Goal: Obtain resource: Download file/media

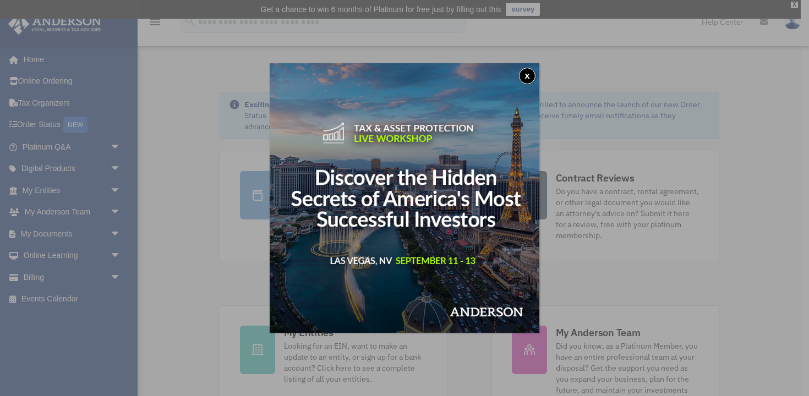
click at [524, 79] on button "x" at bounding box center [527, 76] width 17 height 17
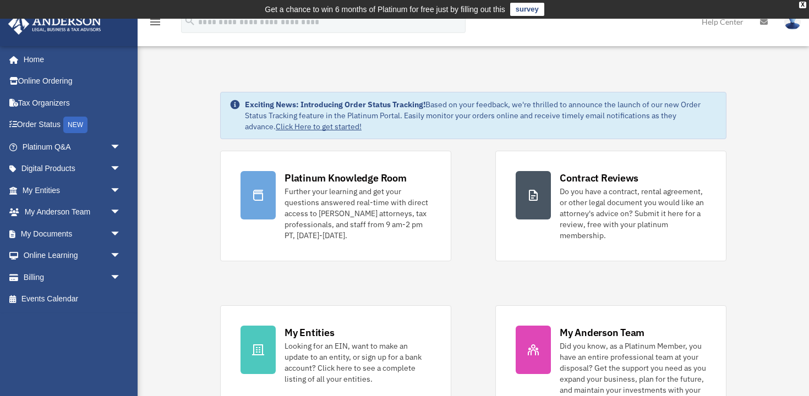
click at [792, 27] on img at bounding box center [792, 22] width 17 height 16
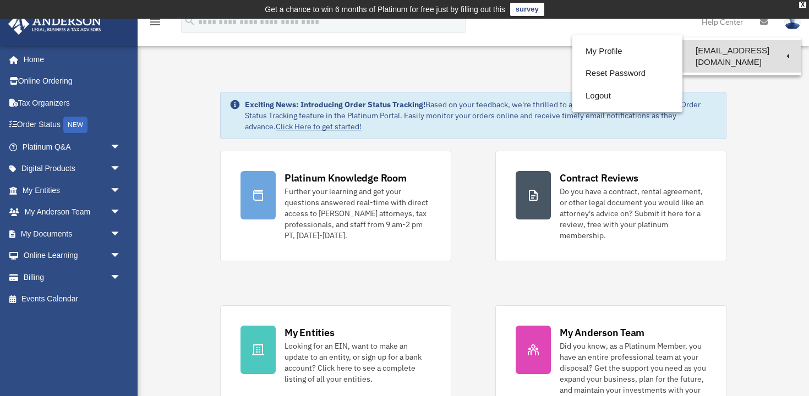
click at [760, 54] on link "[EMAIL_ADDRESS][DOMAIN_NAME]" at bounding box center [741, 56] width 118 height 32
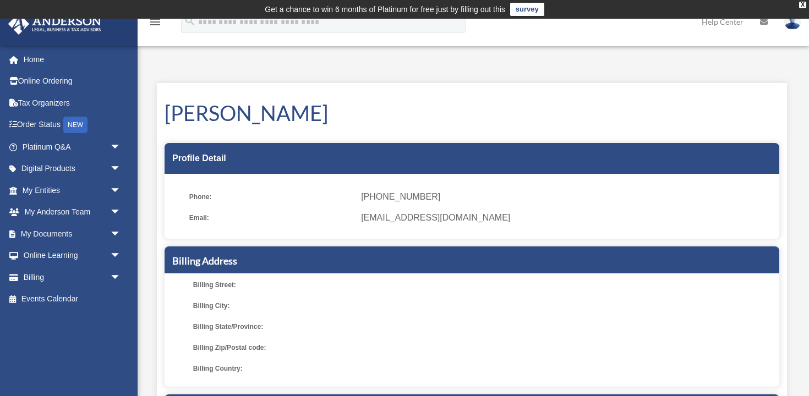
click at [399, 215] on span "[EMAIL_ADDRESS][DOMAIN_NAME]" at bounding box center [566, 217] width 410 height 15
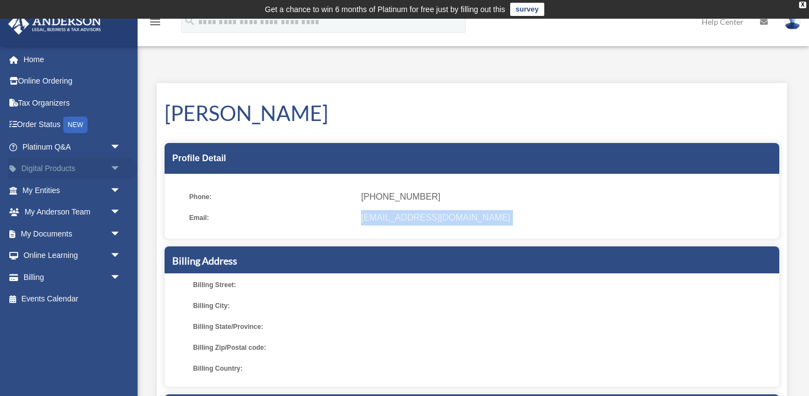
click at [58, 169] on link "Digital Products arrow_drop_down" at bounding box center [73, 169] width 130 height 22
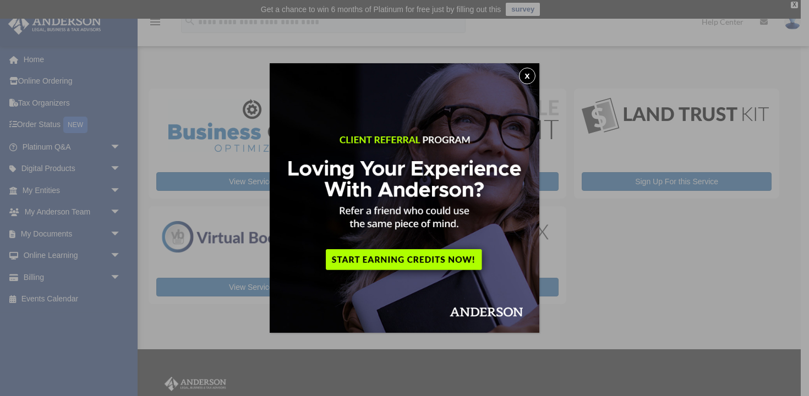
click at [523, 76] on button "x" at bounding box center [527, 76] width 17 height 17
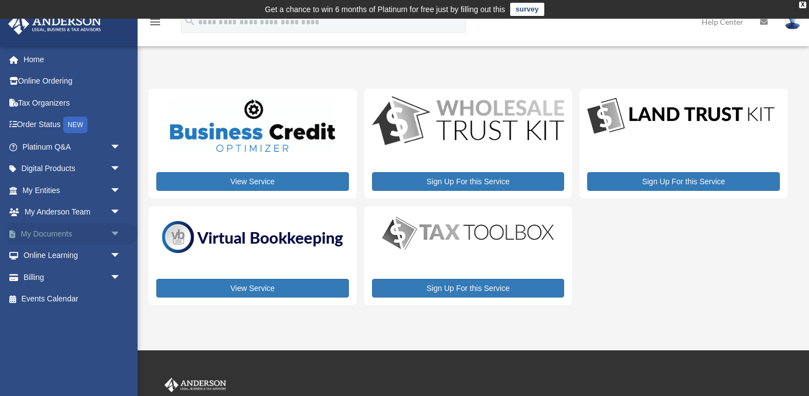
click at [115, 236] on span "arrow_drop_down" at bounding box center [121, 234] width 22 height 23
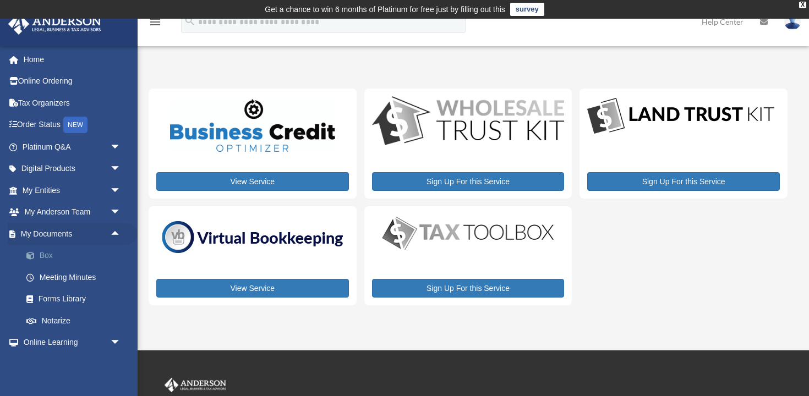
click at [47, 254] on link "Box" at bounding box center [76, 256] width 122 height 22
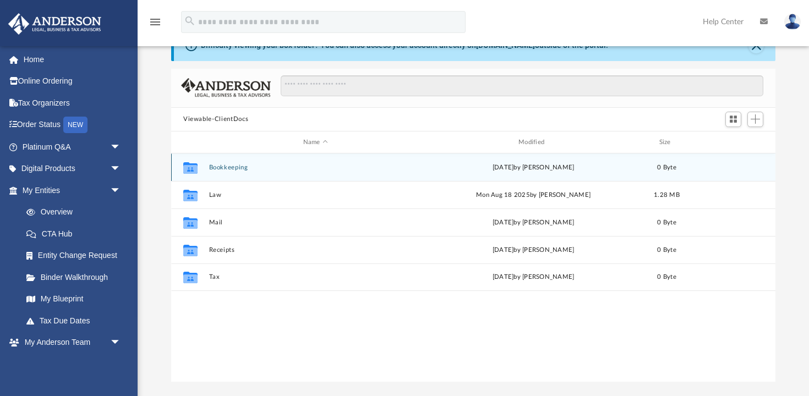
scroll to position [58, 0]
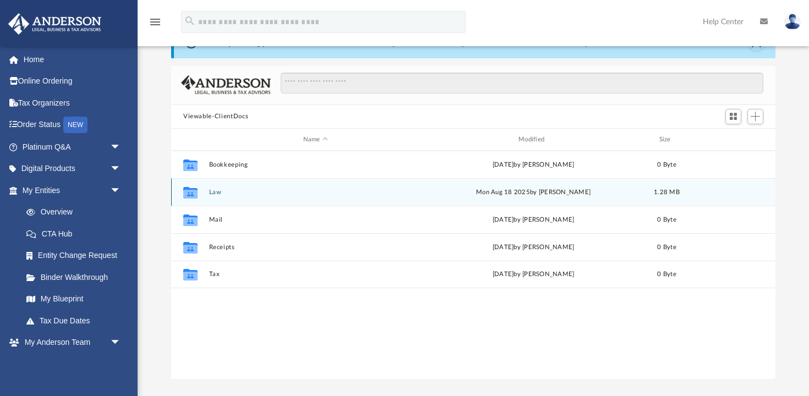
click at [215, 194] on button "Law" at bounding box center [315, 192] width 213 height 7
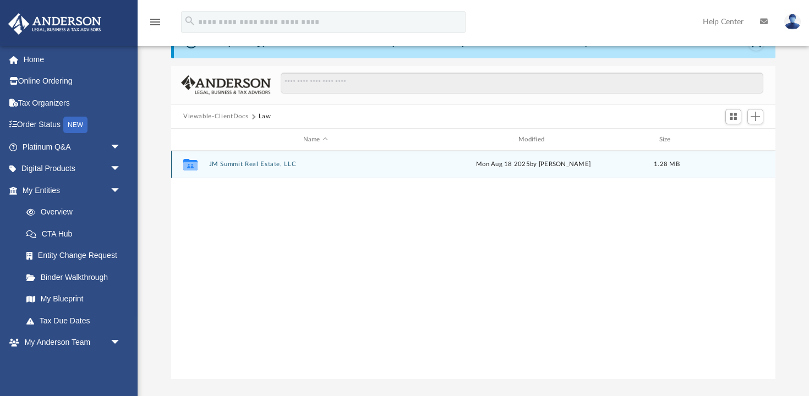
click at [247, 165] on button "JM Summit Real Estate, LLC" at bounding box center [315, 164] width 213 height 7
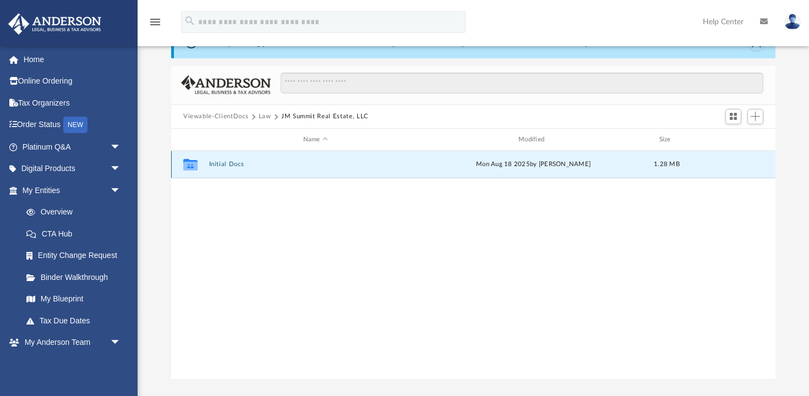
click at [222, 168] on button "Initial Docs" at bounding box center [315, 164] width 213 height 7
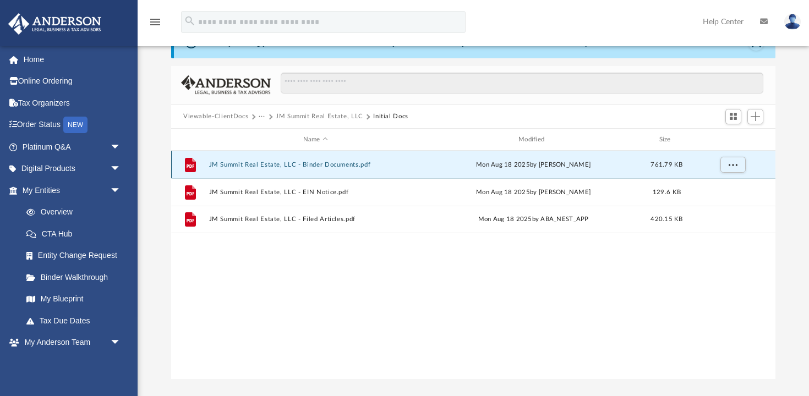
click at [304, 163] on button "JM Summit Real Estate, LLC - Binder Documents.pdf" at bounding box center [315, 164] width 213 height 7
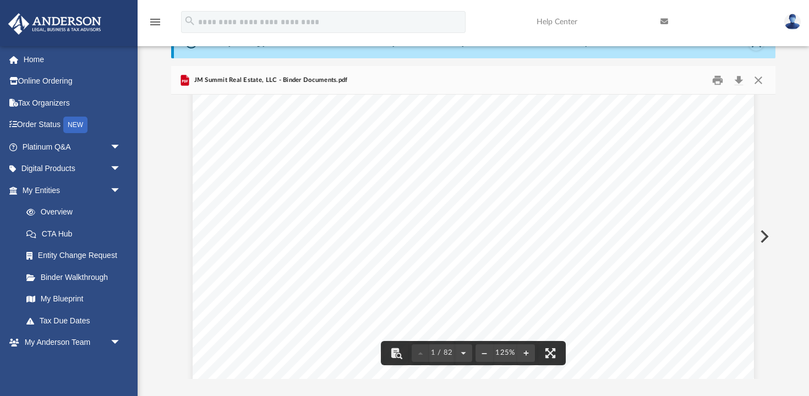
scroll to position [188, 0]
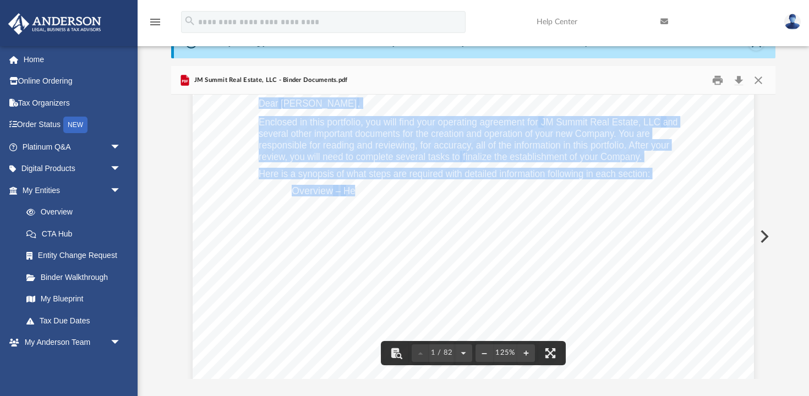
drag, startPoint x: 354, startPoint y: 194, endPoint x: 450, endPoint y: 200, distance: 96.5
click at [450, 200] on div "Michael Sandridge 6036 Cactus Valley Road Charlotte , North Carolina 28277 Re: …" at bounding box center [473, 278] width 561 height 726
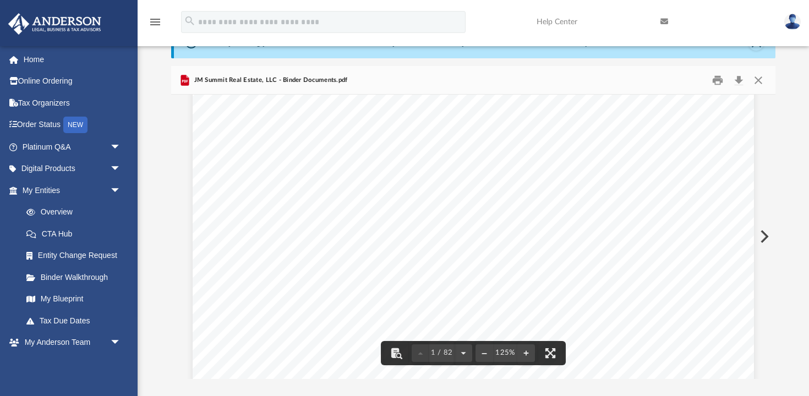
click at [500, 203] on span "Your EIN application and filed Articles of Organization." at bounding box center [489, 208] width 228 height 10
drag, startPoint x: 400, startPoint y: 124, endPoint x: 540, endPoint y: 126, distance: 140.3
click at [540, 126] on span "We have listed the members and their ownership percentage on" at bounding box center [538, 122] width 279 height 11
click at [613, 122] on span "We have listed the members and their ownership percentage on" at bounding box center [538, 122] width 279 height 11
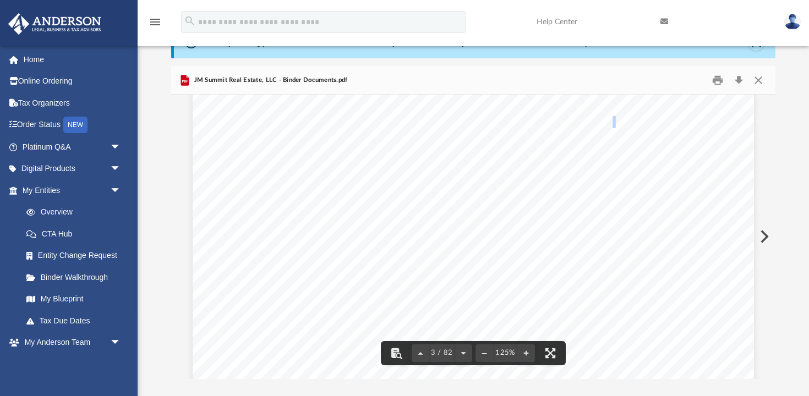
click at [613, 122] on span "We have listed the members and their ownership percentage on" at bounding box center [538, 122] width 279 height 11
drag, startPoint x: 485, startPoint y: 136, endPoint x: 645, endPoint y: 133, distance: 160.7
click at [645, 133] on span "Schedule A of your operating agreement. We do not know your initial contributio…" at bounding box center [481, 134] width 378 height 11
drag, startPoint x: 367, startPoint y: 149, endPoint x: 484, endPoint y: 151, distance: 116.7
click at [484, 151] on span ". This is the initial amount of cash or value of securities you will be" at bounding box center [506, 147] width 299 height 11
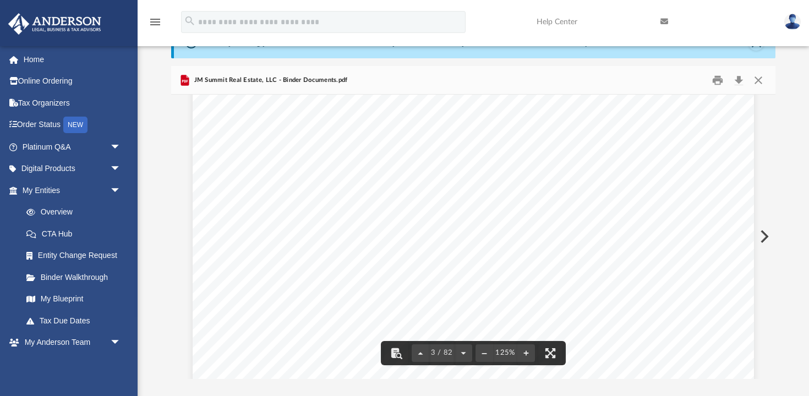
click at [525, 152] on span ". This is the initial amount of cash or value of securities you will be" at bounding box center [506, 147] width 299 height 11
click at [442, 225] on span "Company is using Anderson’s Nevada or Wyoming nexus address as the Company’s" at bounding box center [512, 223] width 441 height 11
click at [497, 225] on span "Company is using Anderson’s Nevada or Wyoming nexus address as the Company’s" at bounding box center [512, 223] width 441 height 11
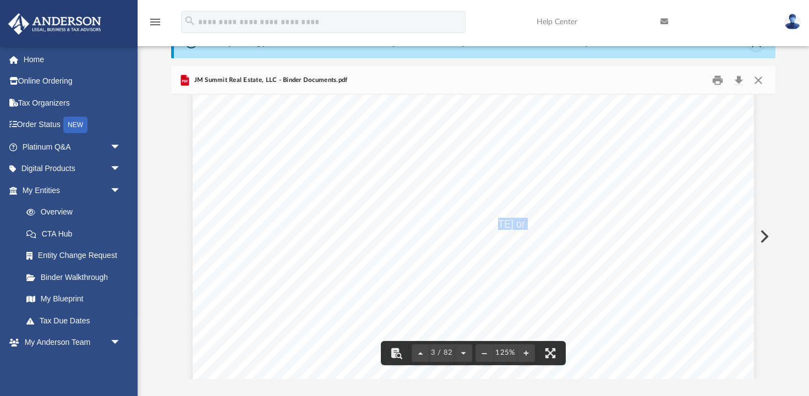
click at [497, 225] on span "Company is using Anderson’s Nevada or Wyoming nexus address as the Company’s" at bounding box center [512, 223] width 441 height 11
click at [629, 225] on span "Company is using Anderson’s Nevada or Wyoming nexus address as the Company’s" at bounding box center [512, 223] width 441 height 11
drag, startPoint x: 329, startPoint y: 234, endPoint x: 403, endPoint y: 231, distance: 74.9
click at [403, 231] on span "business address you may need to provide the institution a local address when o…" at bounding box center [482, 236] width 381 height 11
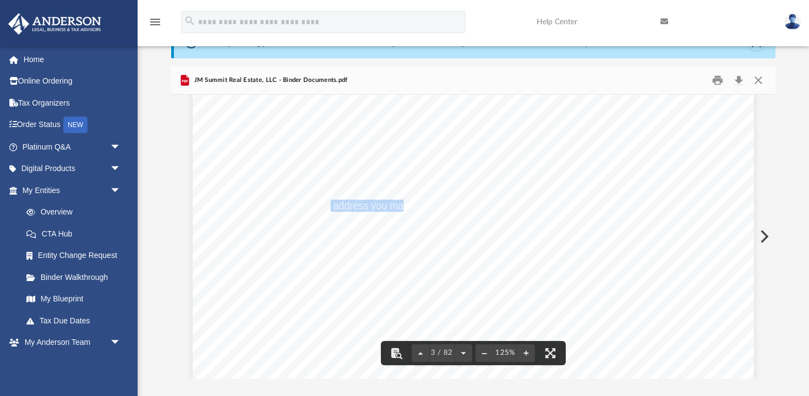
scroll to position [1713, 0]
click at [354, 214] on span "the account. For example, if you set up your Company in Oklahoma but you live in" at bounding box center [482, 213] width 380 height 11
click at [380, 187] on span "Company is using Anderson’s Nevada or Wyoming nexus address as the Company’s" at bounding box center [512, 188] width 441 height 11
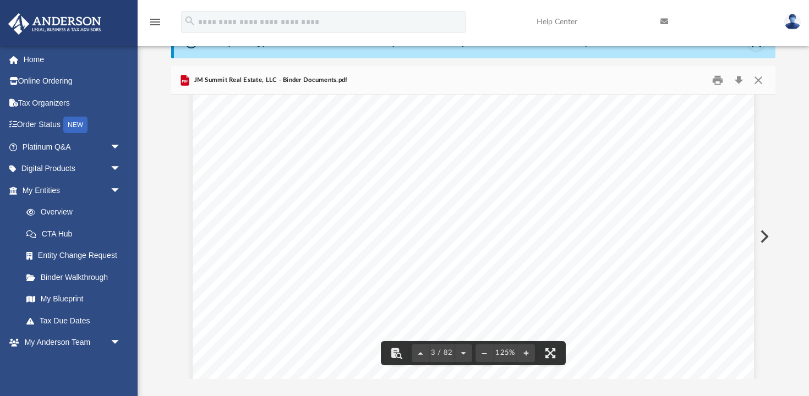
click at [497, 211] on span "the account. For example, if you set up your Company in Oklahoma but you live in" at bounding box center [482, 213] width 380 height 11
drag, startPoint x: 366, startPoint y: 214, endPoint x: 475, endPoint y: 218, distance: 109.6
click at [475, 218] on span "the account. For example, if you set up your Company in Oklahoma but you live in" at bounding box center [482, 213] width 380 height 11
click at [369, 222] on span "exas, when opening the account you may need to provide a business address in Te…" at bounding box center [502, 226] width 408 height 11
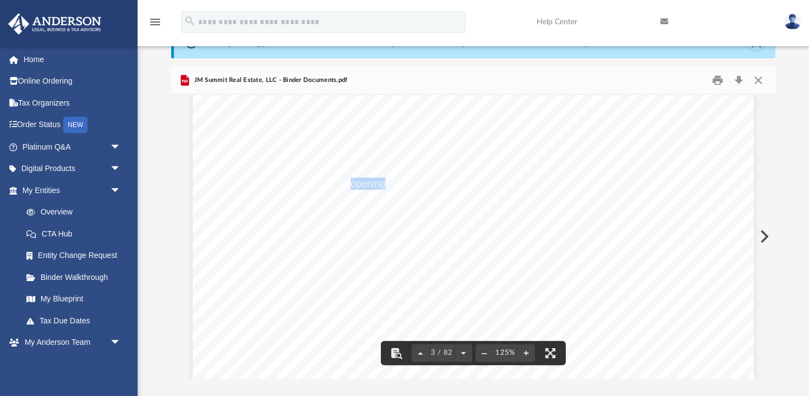
scroll to position [1771, 0]
click at [492, 201] on span "Included in your binder" at bounding box center [492, 206] width 103 height 11
click at [457, 215] on span "Included in your binder" at bounding box center [433, 220] width 103 height 11
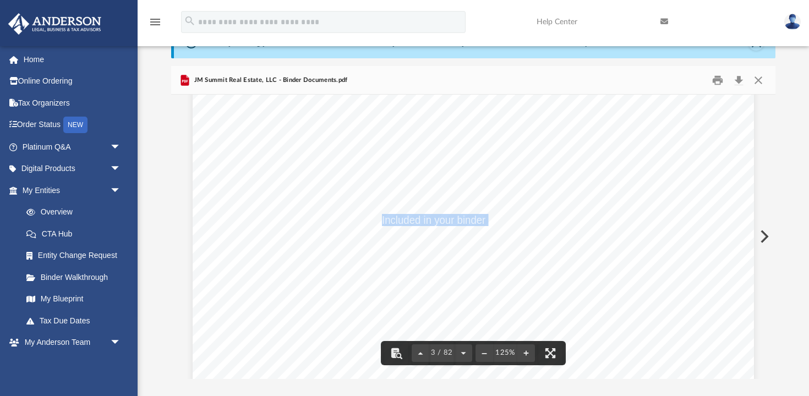
click at [457, 215] on span "Included in your binder" at bounding box center [433, 220] width 103 height 11
click at [501, 196] on span "Included in your binder" at bounding box center [504, 201] width 103 height 11
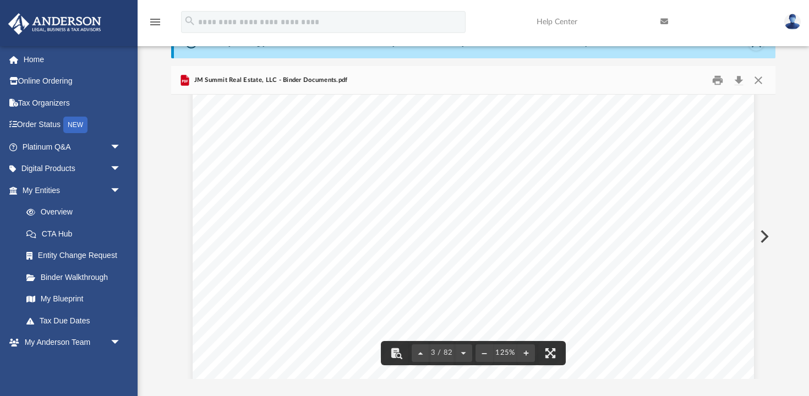
click at [500, 214] on span "If" at bounding box center [497, 214] width 7 height 11
drag, startPoint x: 517, startPoint y: 217, endPoint x: 535, endPoint y: 218, distance: 17.6
click at [535, 218] on span "you are using a" at bounding box center [536, 214] width 67 height 11
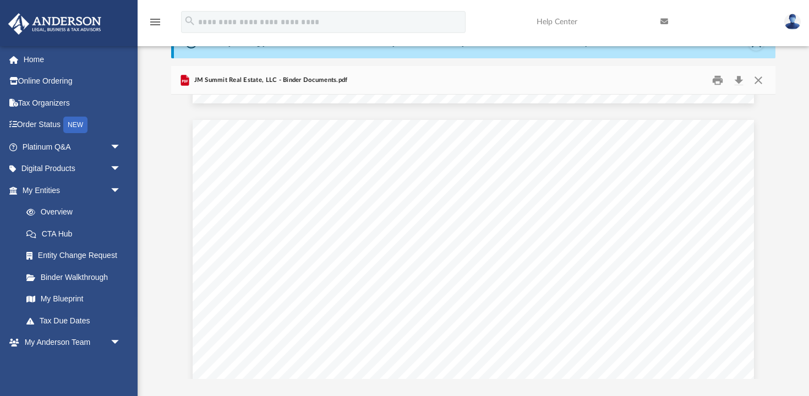
scroll to position [2214, 0]
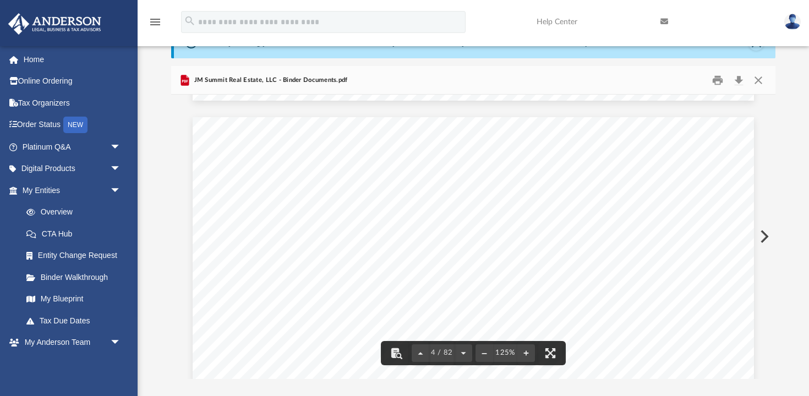
click at [322, 215] on span "Who will be the signor on the account?" at bounding box center [378, 215] width 228 height 11
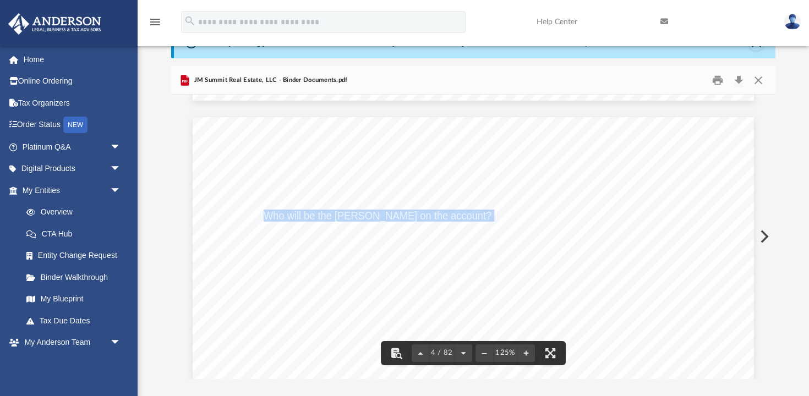
click at [322, 215] on span "Who will be the signor on the account?" at bounding box center [378, 215] width 228 height 11
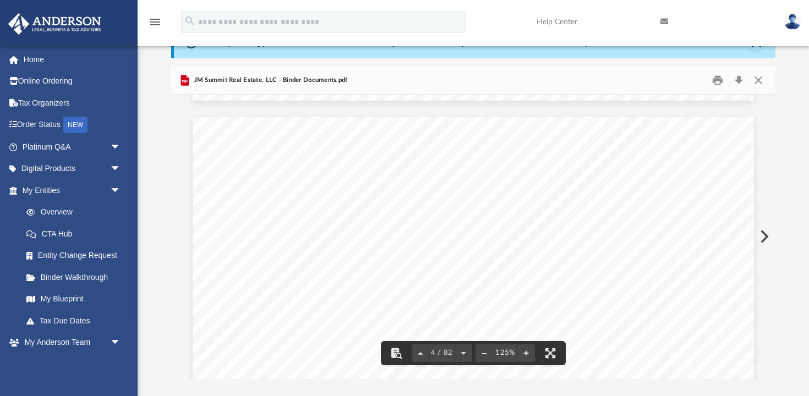
click at [520, 220] on span "For a manager" at bounding box center [510, 215] width 64 height 11
click at [336, 236] on span "Wyoming requires each entity to file an annual report. This is due by the first…" at bounding box center [461, 233] width 404 height 11
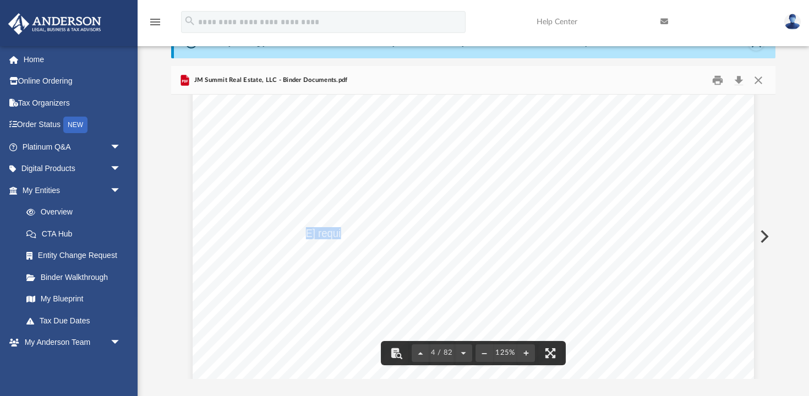
click at [336, 236] on span "Wyoming requires each entity to file an annual report. This is due by the first…" at bounding box center [461, 233] width 404 height 11
click at [361, 195] on span "Enclosed are Unit Ownership Certificates indicating ownership of the company. P…" at bounding box center [472, 200] width 426 height 11
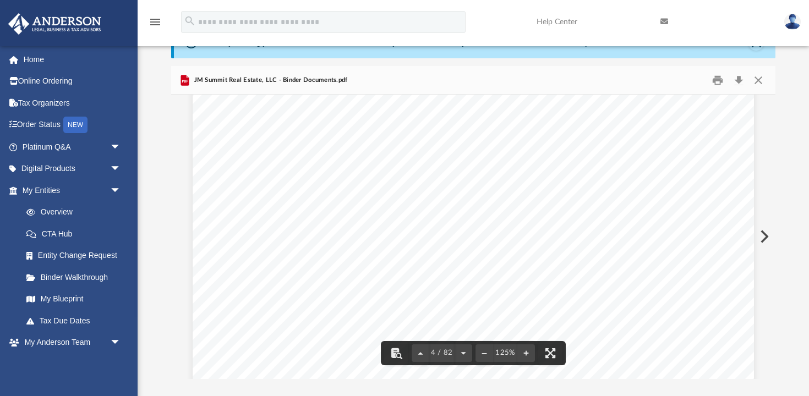
click at [463, 198] on span "Enclosed are Unit Ownership Certificates indicating ownership of the company. P…" at bounding box center [472, 200] width 426 height 11
click at [467, 210] on span "return the completed certificates to our Las Vegas office for our records." at bounding box center [447, 213] width 376 height 11
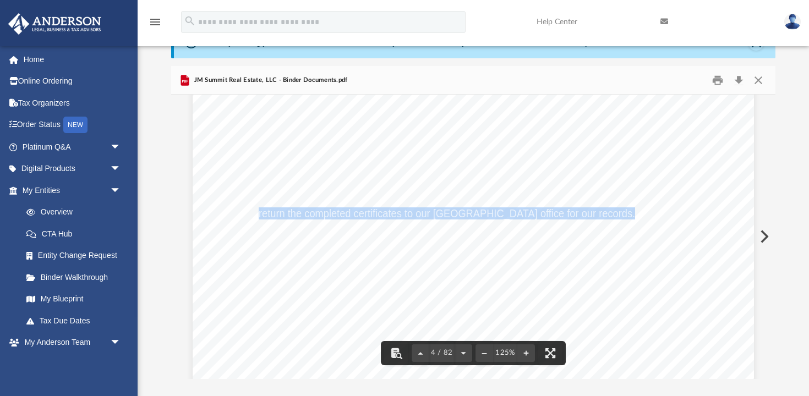
click at [467, 210] on span "return the completed certificates to our Las Vegas office for our records." at bounding box center [447, 213] width 376 height 11
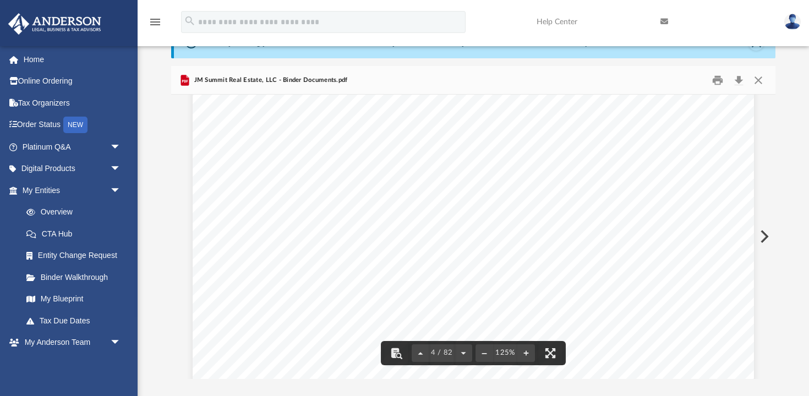
click at [419, 198] on span "Enclosed are Unit Ownership Certificates indicating ownership of the company. P…" at bounding box center [472, 200] width 426 height 11
drag, startPoint x: 277, startPoint y: 204, endPoint x: 310, endPoint y: 201, distance: 33.1
click at [310, 201] on span "Enclosed are Unit Ownership Certificates indicating ownership of the company. P…" at bounding box center [472, 200] width 426 height 11
click at [415, 205] on span "Enclosed are Unit Ownership Certificates indicating ownership of the company. P…" at bounding box center [472, 200] width 426 height 11
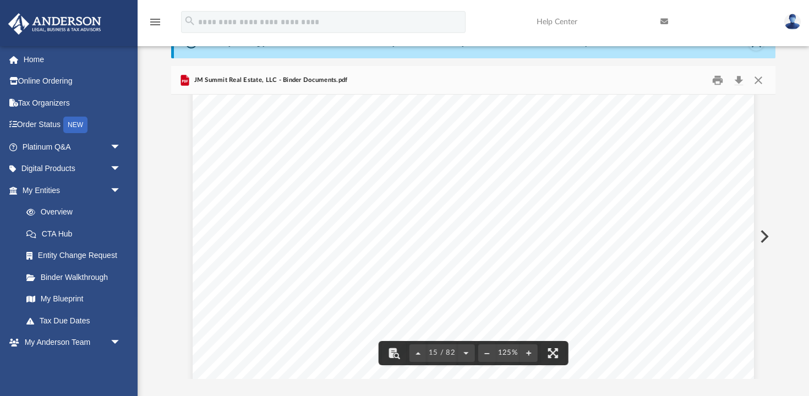
click at [562, 195] on span "Managers" at bounding box center [553, 192] width 43 height 11
click at [643, 194] on span "may change the name of" at bounding box center [632, 192] width 109 height 11
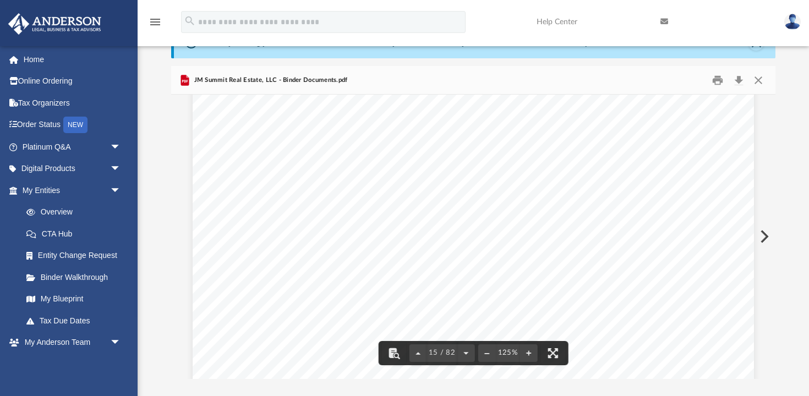
click at [300, 198] on span "The Company’s purpose is to engage in any lawful act or activity for which limi…" at bounding box center [473, 198] width 429 height 11
drag, startPoint x: 372, startPoint y: 243, endPoint x: 262, endPoint y: 170, distance: 131.7
click at [262, 170] on div "Operating Agreement of JM Summit Real Estate, LLC Page 2 of 51 Section 1.06 Com…" at bounding box center [473, 326] width 561 height 726
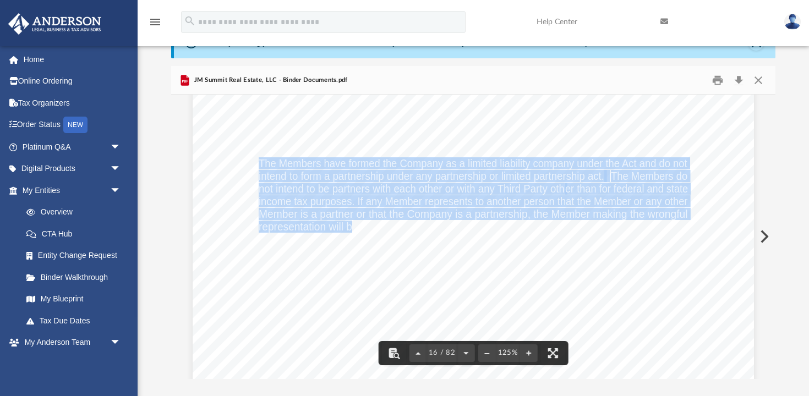
drag, startPoint x: 260, startPoint y: 162, endPoint x: 354, endPoint y: 225, distance: 112.8
click at [341, 191] on span "not intend to be partners with each other or with any Third Party oth" at bounding box center [412, 188] width 306 height 11
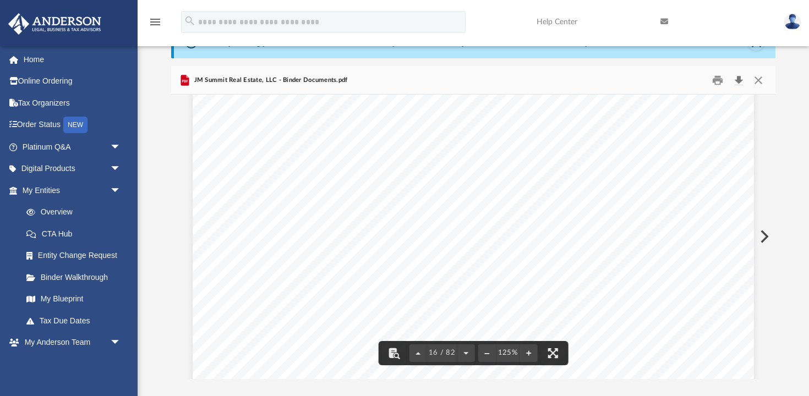
click at [738, 85] on button "Download" at bounding box center [739, 80] width 20 height 17
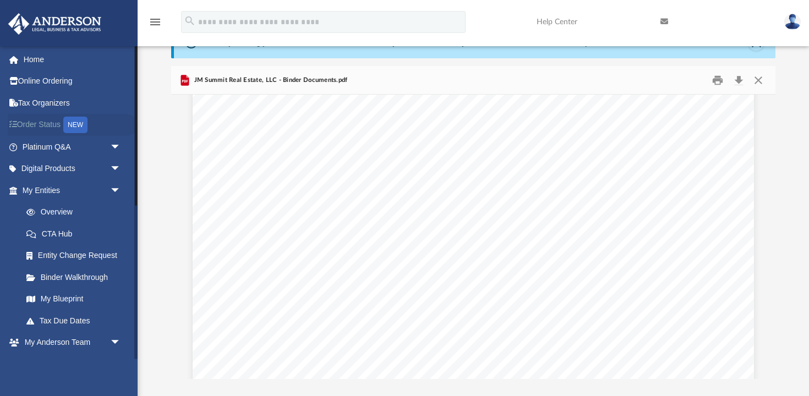
click at [36, 129] on link "Order Status NEW" at bounding box center [73, 125] width 130 height 23
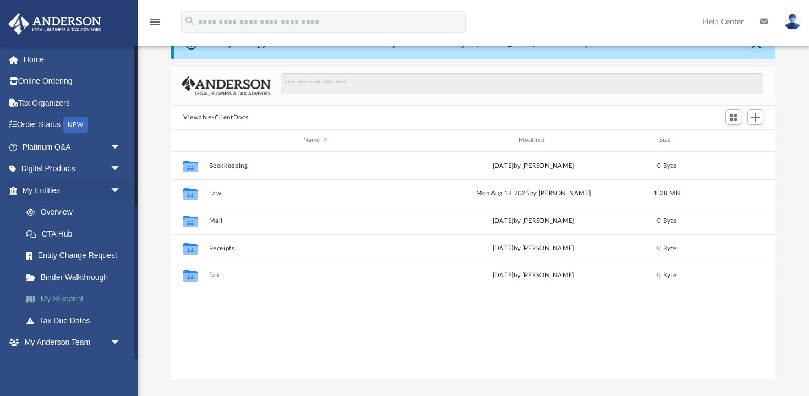
scroll to position [58, 0]
click at [58, 305] on link "My Blueprint" at bounding box center [76, 299] width 122 height 22
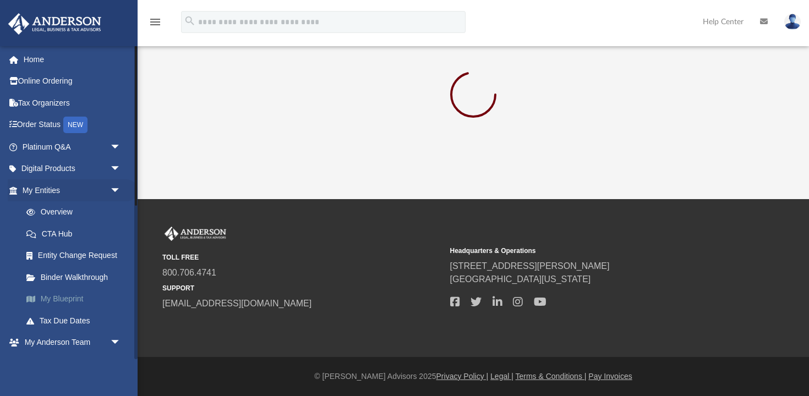
scroll to position [18, 0]
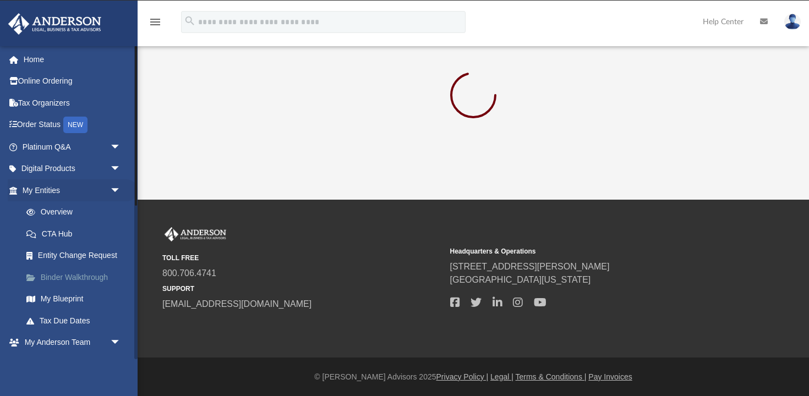
click at [70, 282] on link "Binder Walkthrough" at bounding box center [76, 277] width 122 height 22
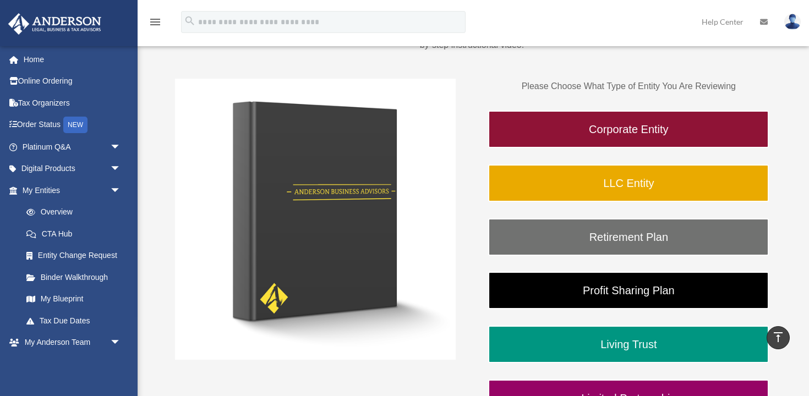
scroll to position [147, 0]
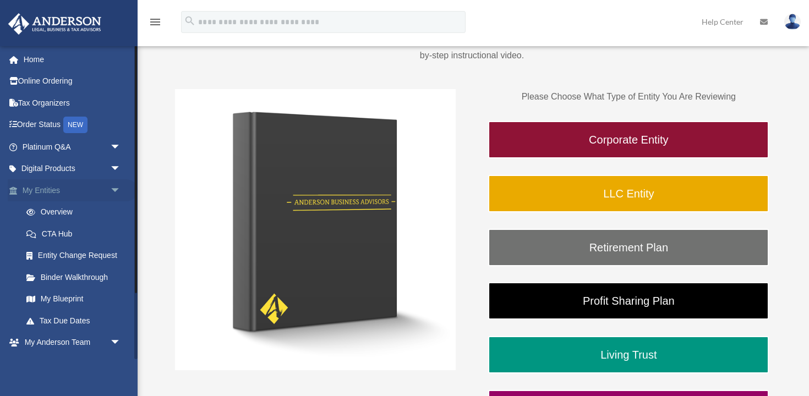
click at [117, 192] on span "arrow_drop_down" at bounding box center [121, 190] width 22 height 23
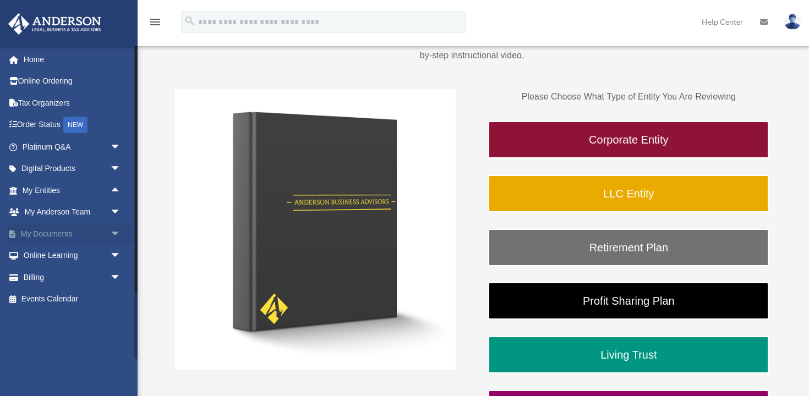
click at [112, 236] on span "arrow_drop_down" at bounding box center [121, 234] width 22 height 23
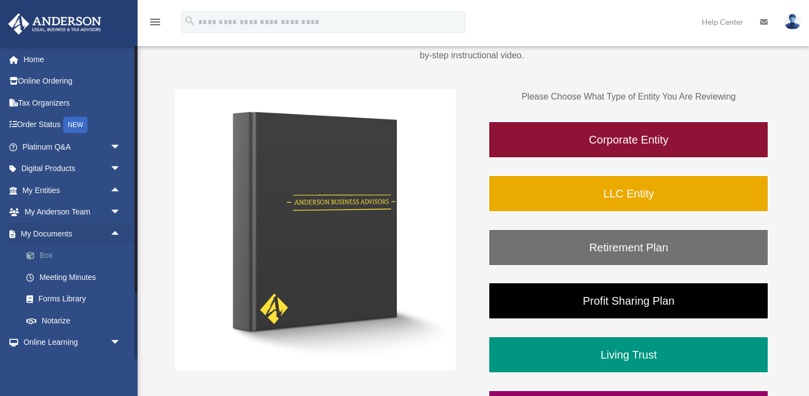
click at [60, 256] on link "Box" at bounding box center [76, 256] width 122 height 22
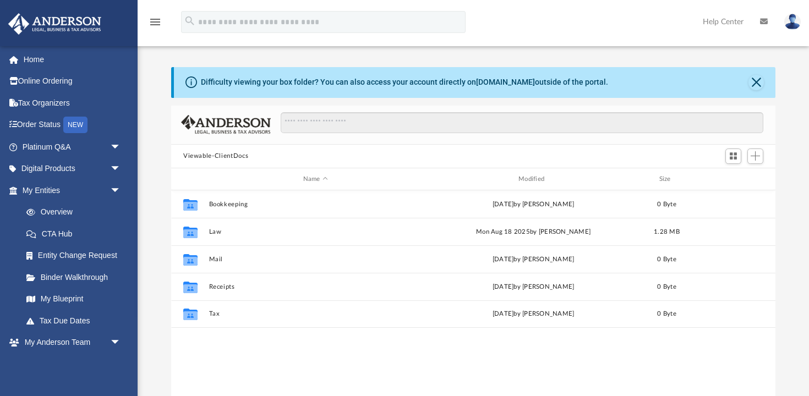
scroll to position [250, 604]
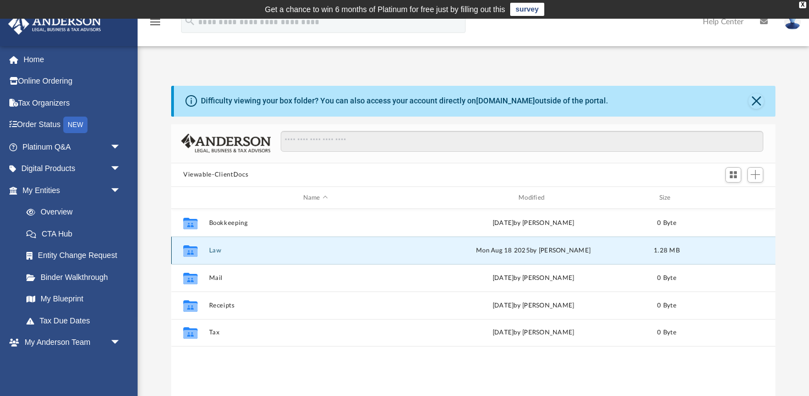
click at [211, 253] on button "Law" at bounding box center [315, 250] width 213 height 7
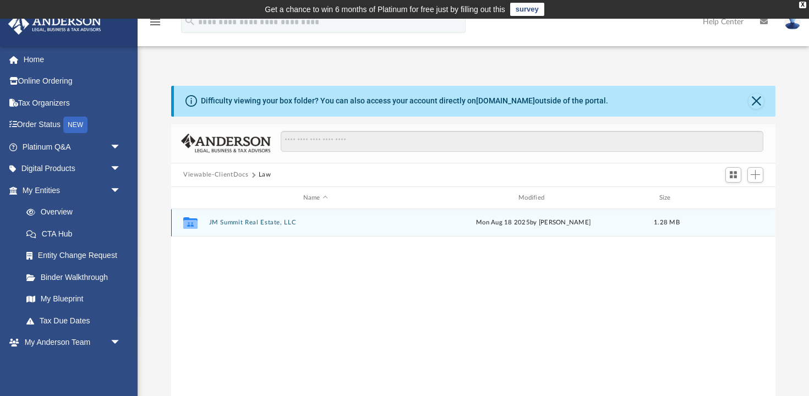
click at [251, 226] on div "Collaborated Folder JM Summit Real Estate, LLC [DATE] by [PERSON_NAME] 1.28 MB" at bounding box center [473, 223] width 604 height 28
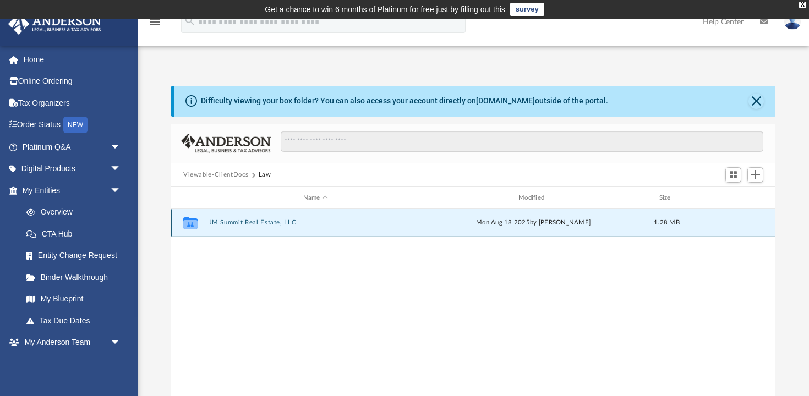
click at [266, 221] on button "JM Summit Real Estate, LLC" at bounding box center [315, 223] width 213 height 7
click at [222, 225] on button "Initial Docs" at bounding box center [315, 223] width 213 height 7
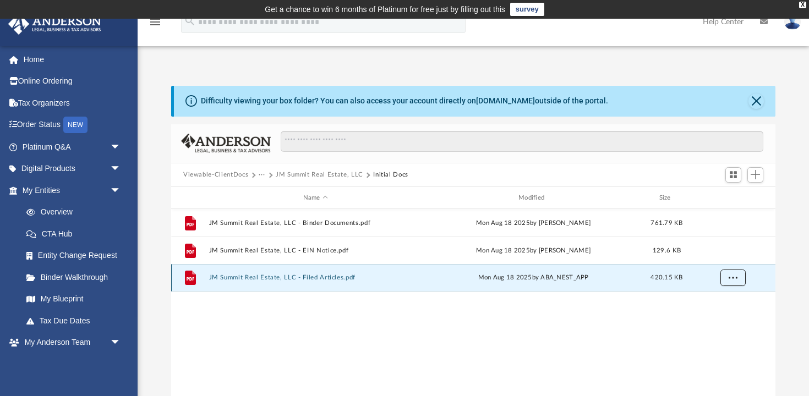
click at [738, 281] on button "More options" at bounding box center [732, 278] width 25 height 17
click at [721, 322] on li "Download" at bounding box center [723, 318] width 32 height 12
click at [730, 281] on button "More options" at bounding box center [732, 278] width 25 height 17
click at [721, 321] on li "Download" at bounding box center [723, 318] width 32 height 12
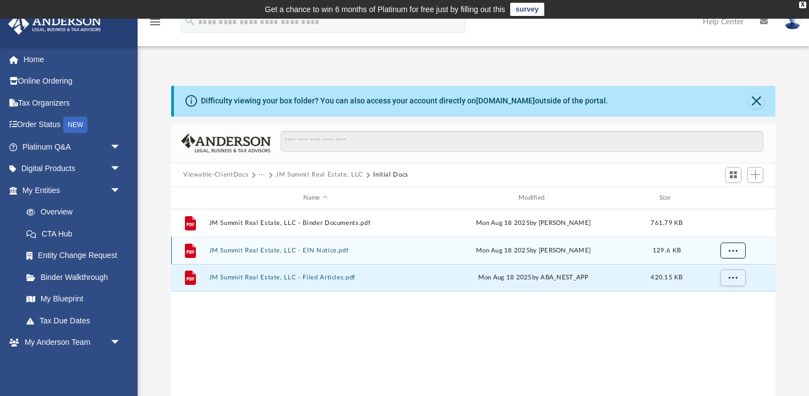
click at [730, 255] on button "More options" at bounding box center [732, 251] width 25 height 17
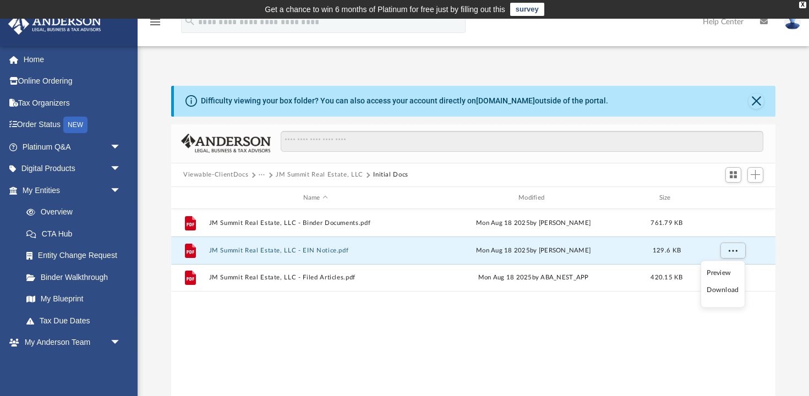
click at [719, 288] on li "Download" at bounding box center [723, 290] width 32 height 12
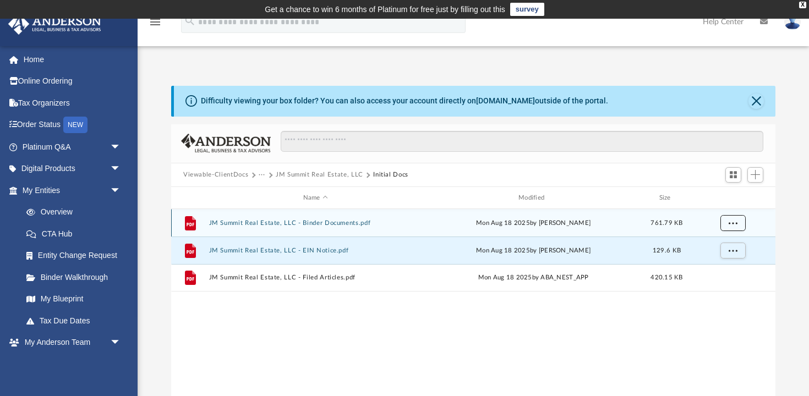
click at [730, 222] on span "More options" at bounding box center [733, 223] width 9 height 6
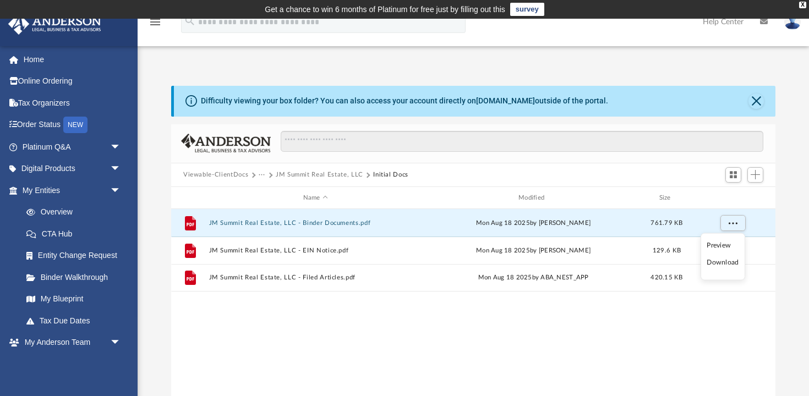
click at [720, 266] on li "Download" at bounding box center [723, 263] width 32 height 12
